Goal: Task Accomplishment & Management: Manage account settings

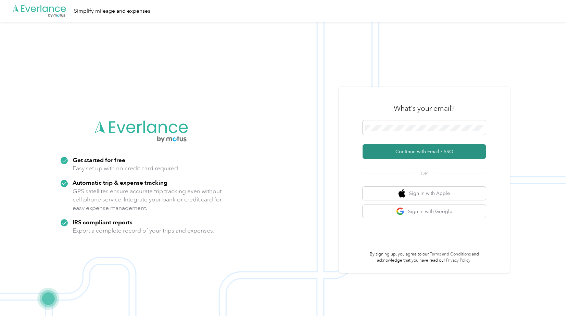
click at [406, 153] on button "Continue with Email / SSO" at bounding box center [423, 151] width 123 height 14
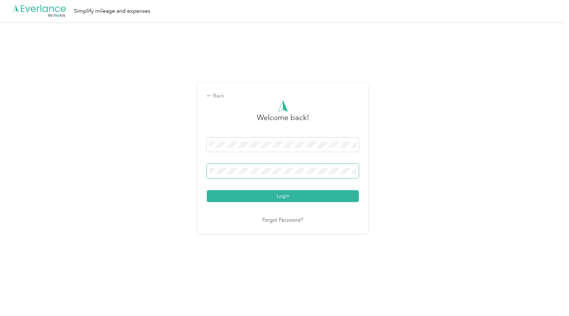
click at [207, 190] on button "Login" at bounding box center [283, 196] width 152 height 12
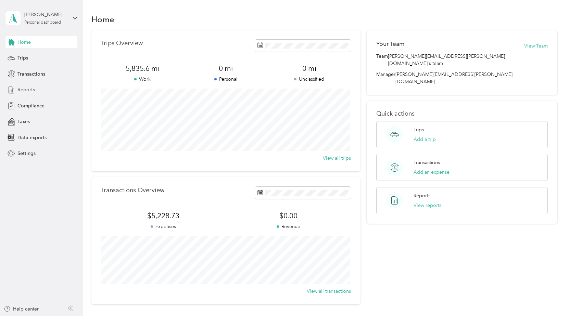
click at [20, 90] on span "Reports" at bounding box center [25, 89] width 17 height 7
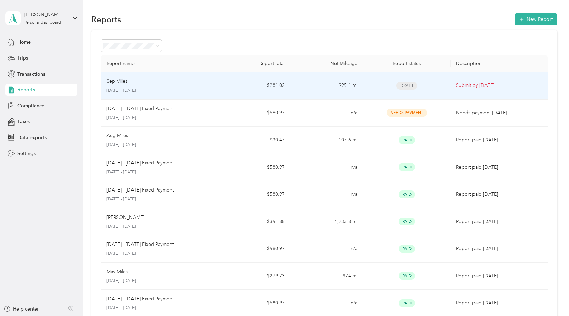
click at [120, 85] on p "Sep Miles" at bounding box center [116, 82] width 21 height 8
